Goal: Navigation & Orientation: Understand site structure

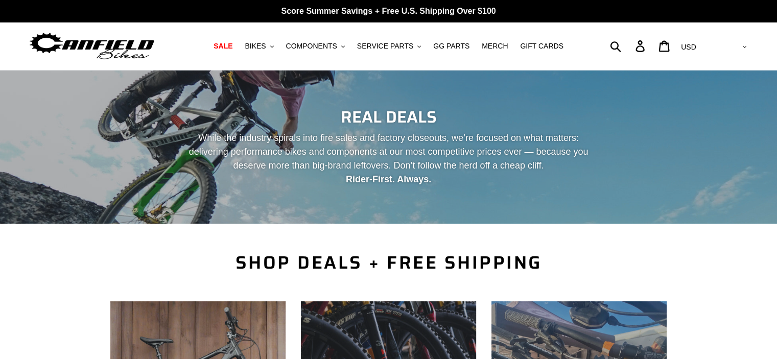
click at [105, 42] on img at bounding box center [92, 46] width 128 height 32
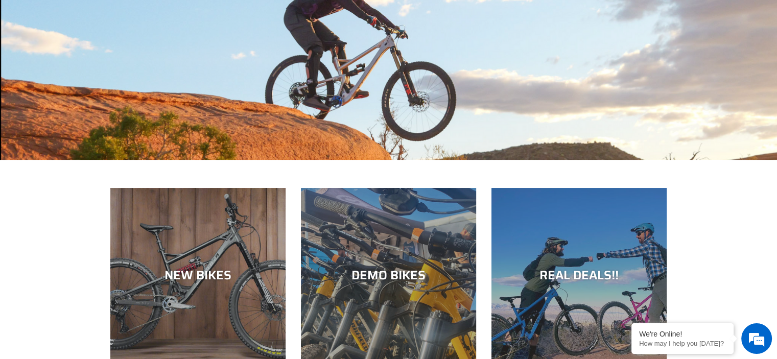
scroll to position [204, 0]
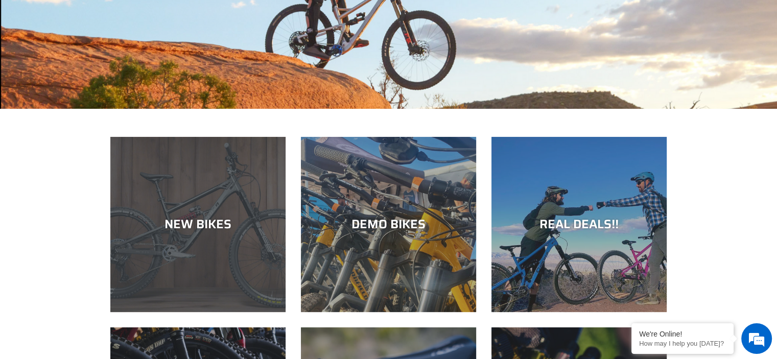
click at [183, 312] on div "NEW BIKES" at bounding box center [197, 312] width 175 height 0
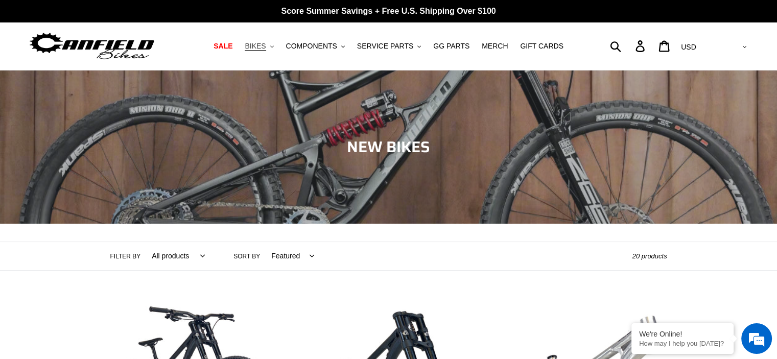
click at [266, 48] on span "BIKES" at bounding box center [255, 46] width 21 height 9
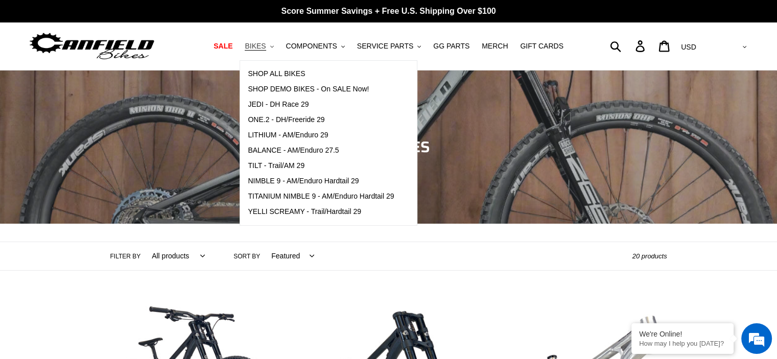
click at [266, 48] on span "BIKES" at bounding box center [255, 46] width 21 height 9
